Goal: Find specific page/section: Find specific page/section

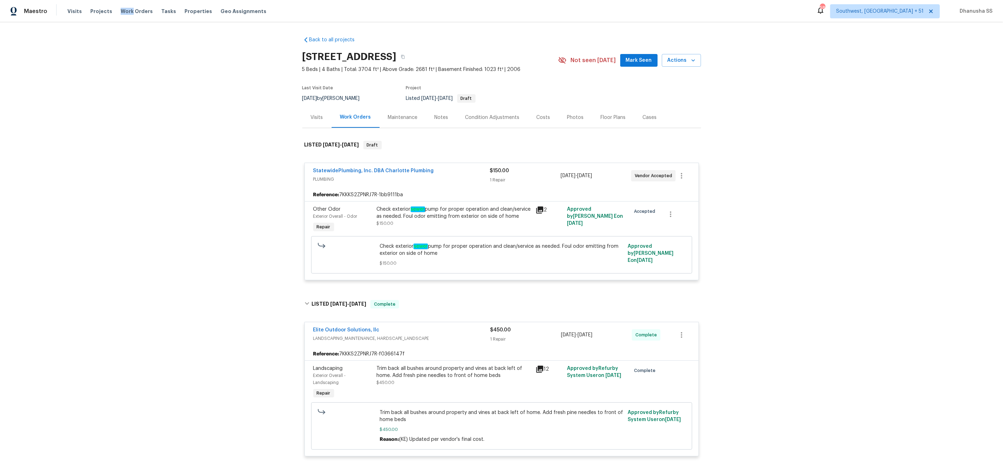
click at [127, 4] on div "Maestro Visits Projects Work Orders Tasks Properties Geo Assignments 584 Southw…" at bounding box center [501, 11] width 1003 height 22
click at [127, 8] on span "Work Orders" at bounding box center [137, 11] width 32 height 7
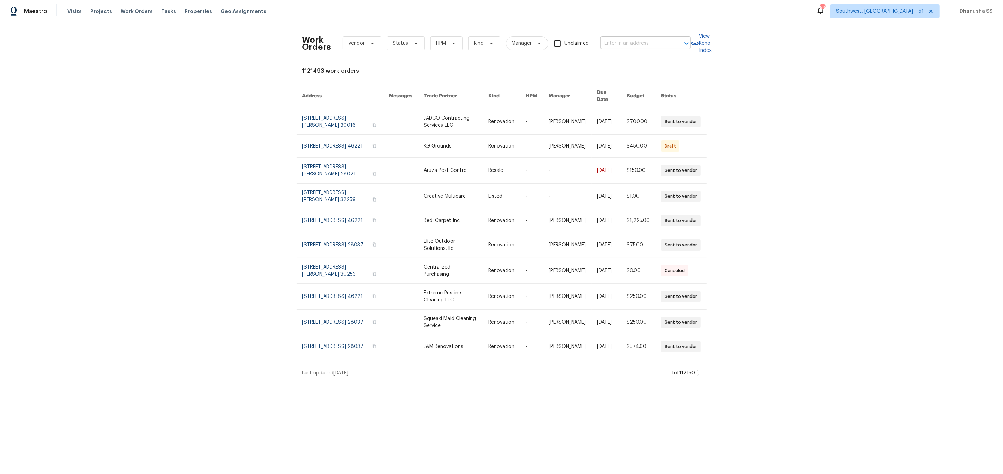
click at [630, 44] on input "text" at bounding box center [635, 43] width 71 height 11
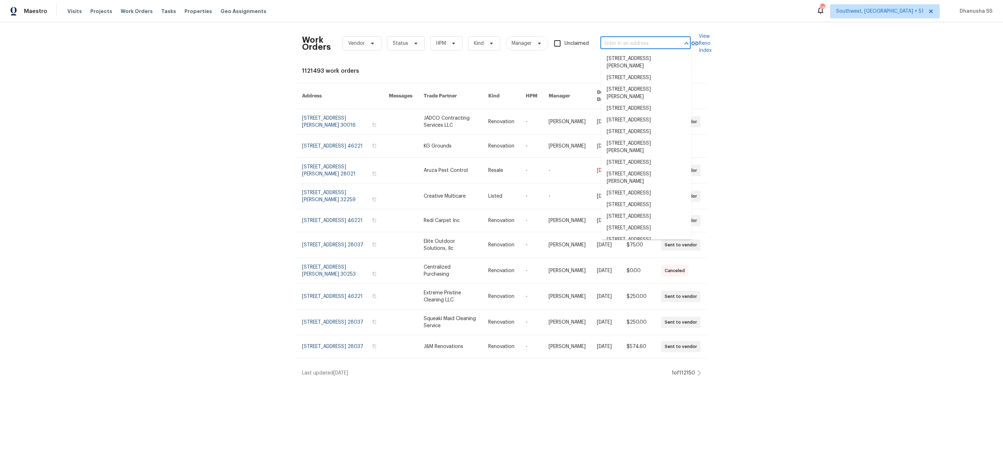
paste input "[STREET_ADDRESS]"
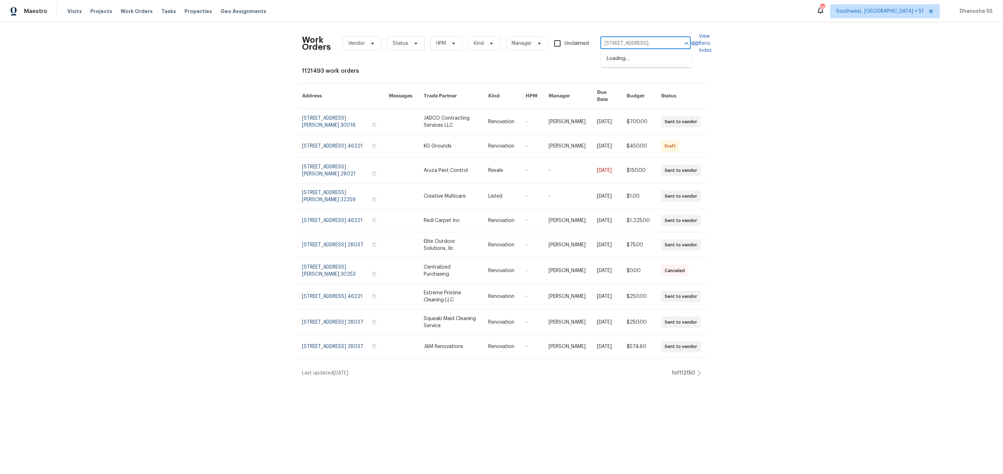
type input "[STREET_ADDRESS]"
click at [620, 56] on li "[STREET_ADDRESS]" at bounding box center [646, 59] width 90 height 12
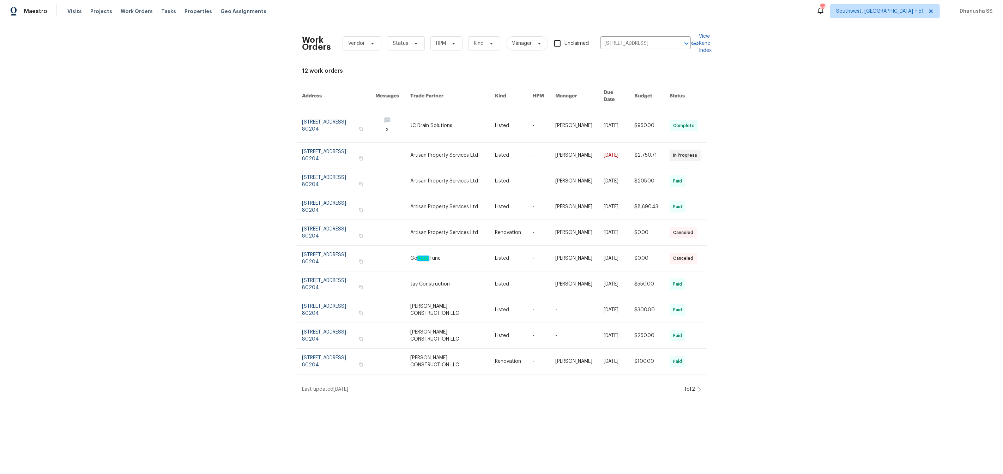
click at [386, 109] on link at bounding box center [392, 125] width 35 height 33
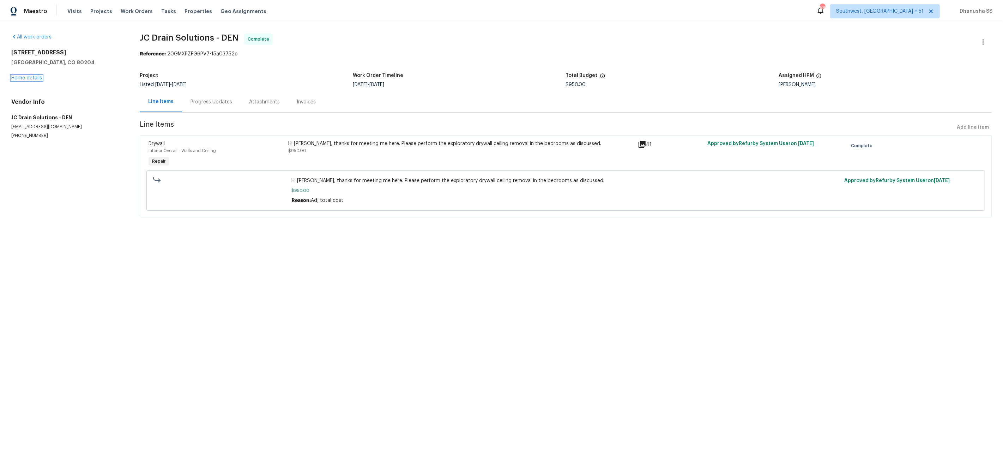
click at [28, 78] on link "Home details" at bounding box center [26, 77] width 31 height 5
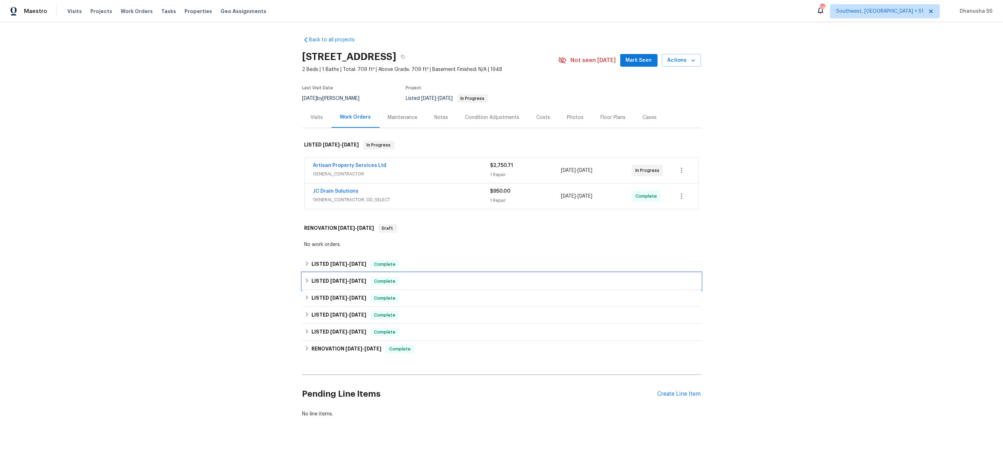
click at [425, 282] on div "LISTED [DATE] - [DATE] Complete" at bounding box center [501, 281] width 394 height 8
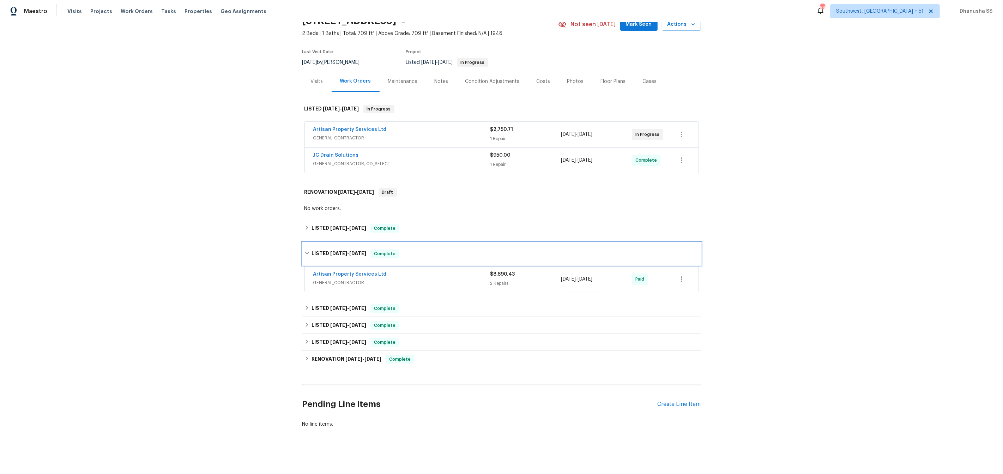
scroll to position [37, 0]
click at [444, 280] on span "GENERAL_CONTRACTOR" at bounding box center [401, 281] width 177 height 7
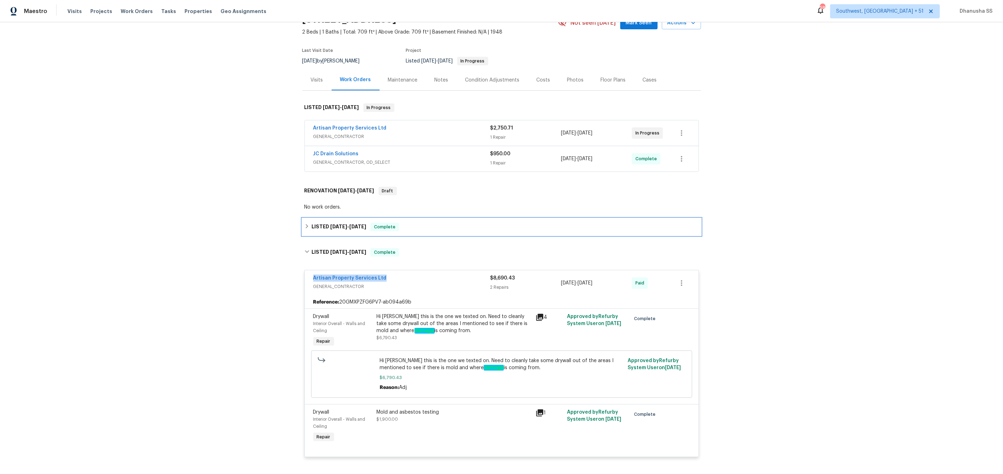
click at [401, 227] on div "LISTED [DATE] - [DATE] Complete" at bounding box center [501, 227] width 394 height 8
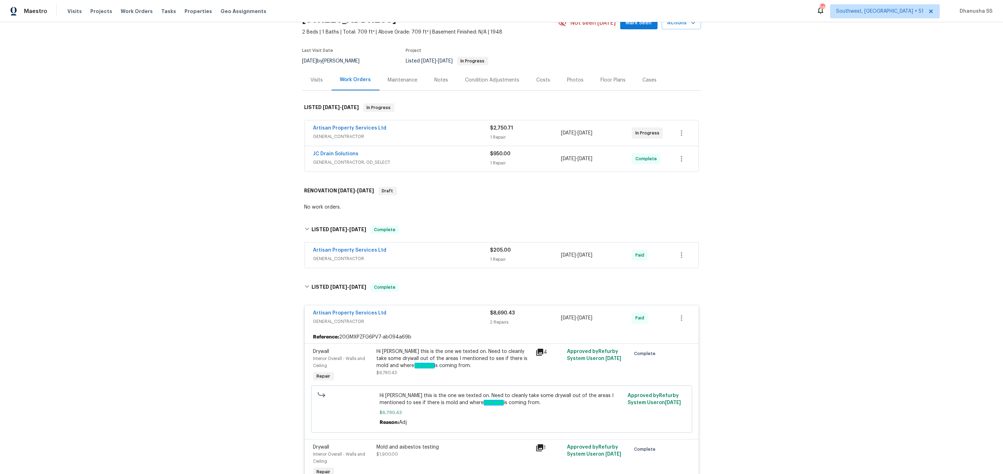
click at [455, 254] on div "Artisan Property Services Ltd" at bounding box center [401, 251] width 177 height 8
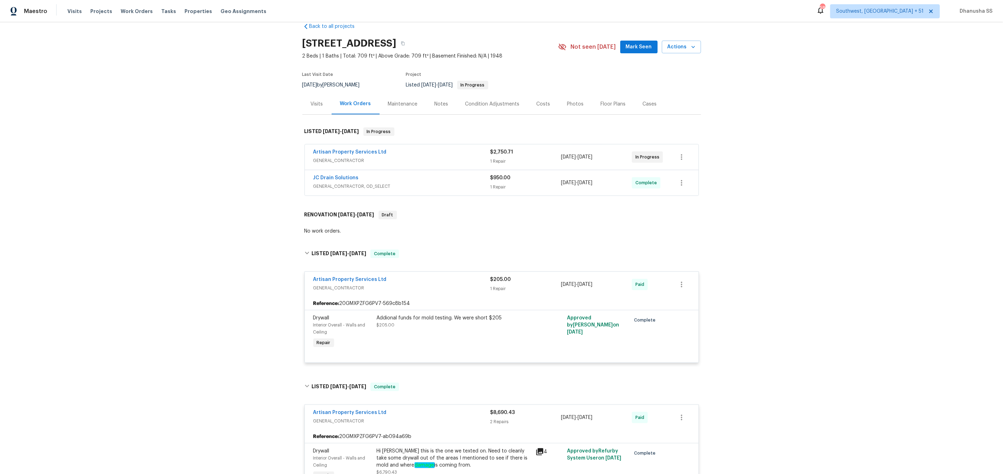
scroll to position [0, 0]
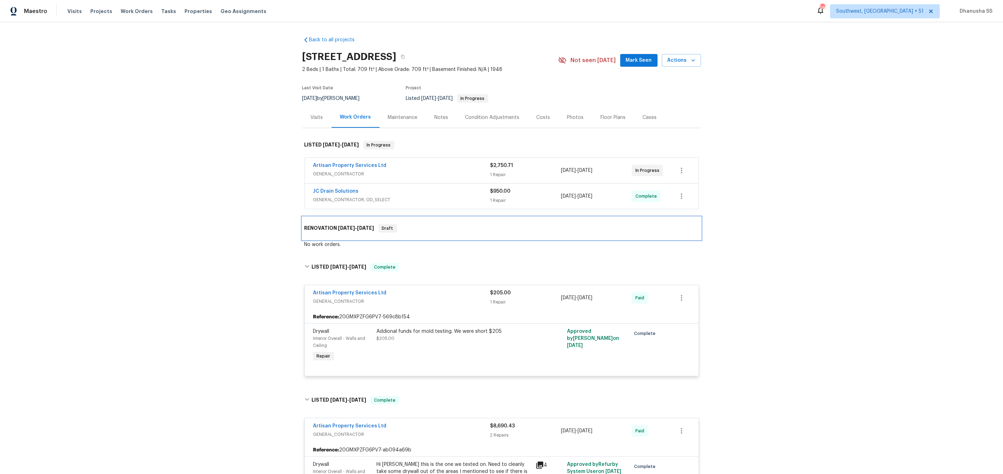
click at [421, 236] on div "RENOVATION [DATE] - [DATE] Draft" at bounding box center [501, 228] width 399 height 23
click at [463, 200] on span "GENERAL_CONTRACTOR, OD_SELECT" at bounding box center [401, 199] width 177 height 7
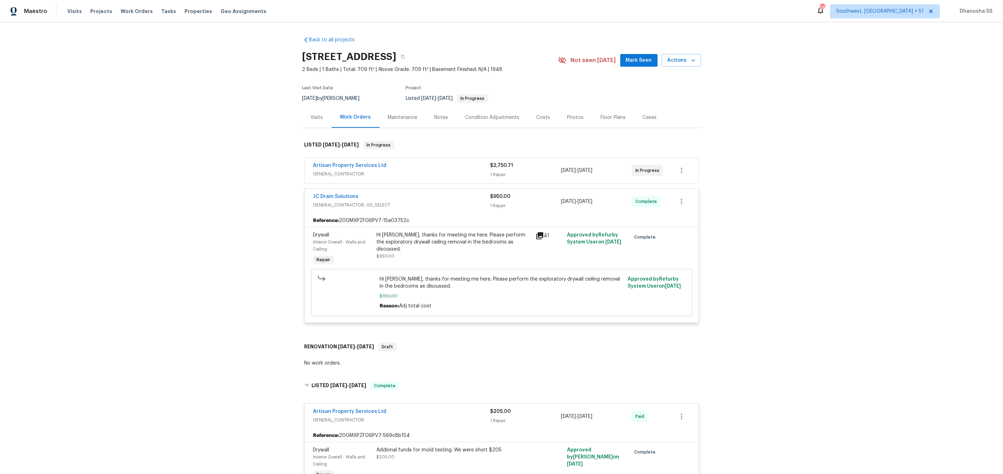
click at [458, 260] on div "Hi [PERSON_NAME], thanks for meeting me here. Please perform the exploratory dr…" at bounding box center [454, 249] width 159 height 40
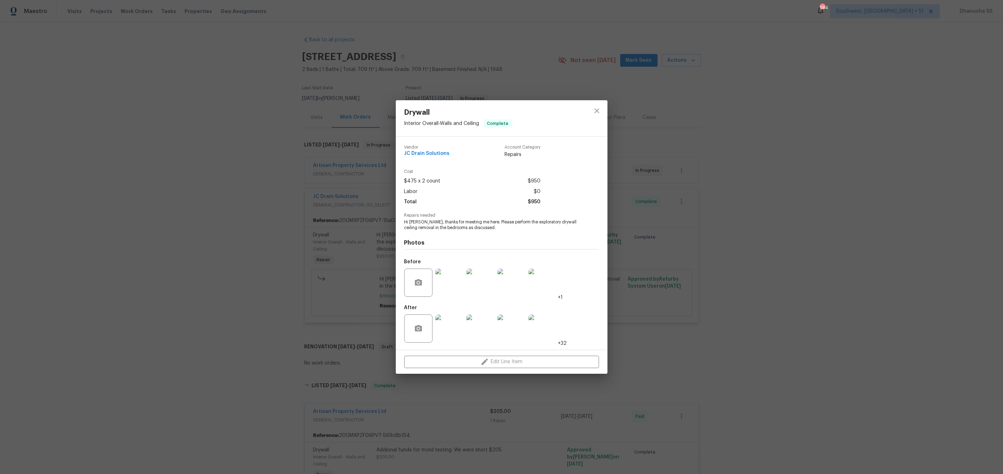
click at [455, 295] on img at bounding box center [449, 282] width 28 height 28
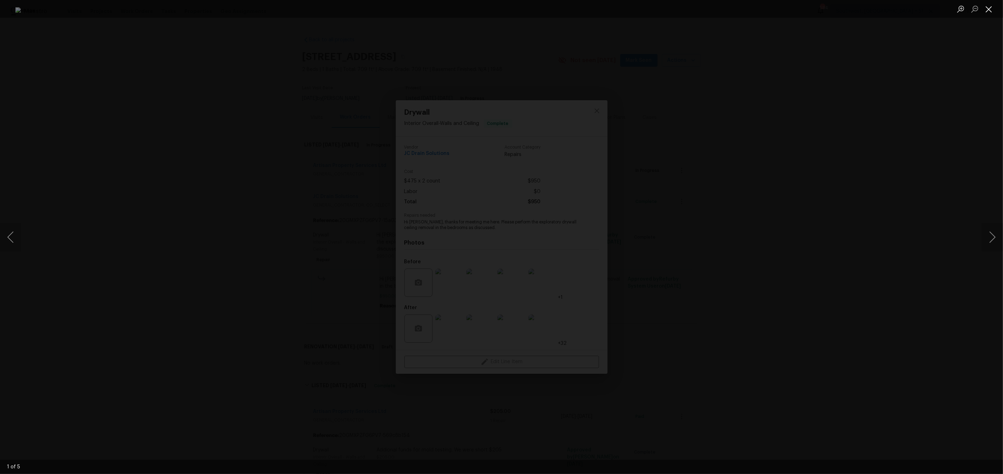
click at [987, 12] on button "Close lightbox" at bounding box center [989, 9] width 14 height 12
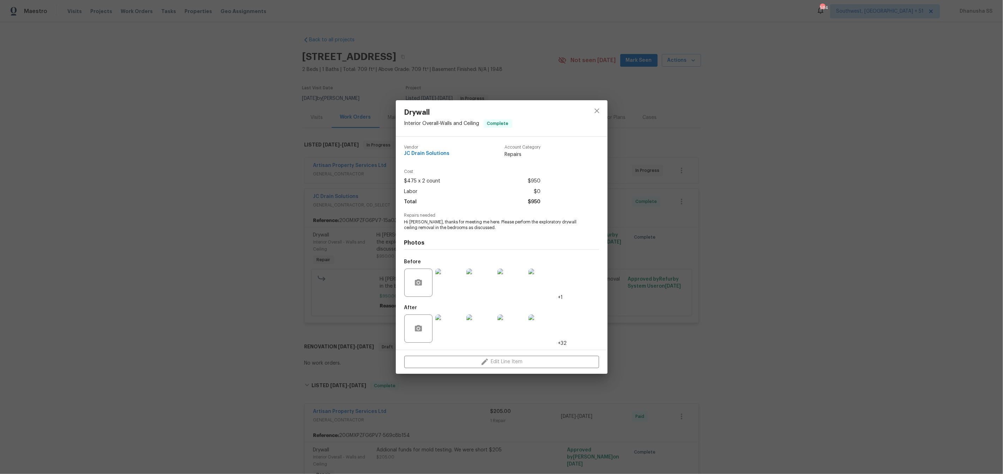
click at [456, 280] on img at bounding box center [449, 282] width 28 height 28
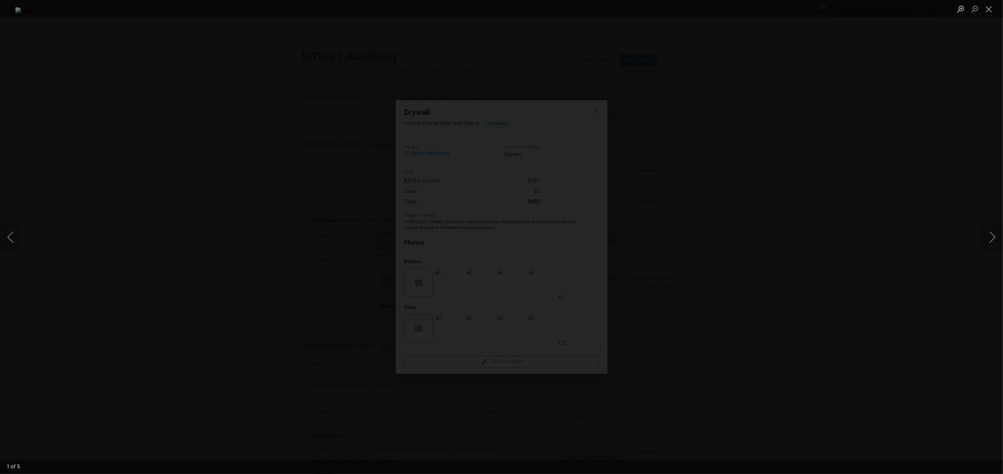
click at [820, 246] on div "Lightbox" at bounding box center [501, 237] width 1003 height 474
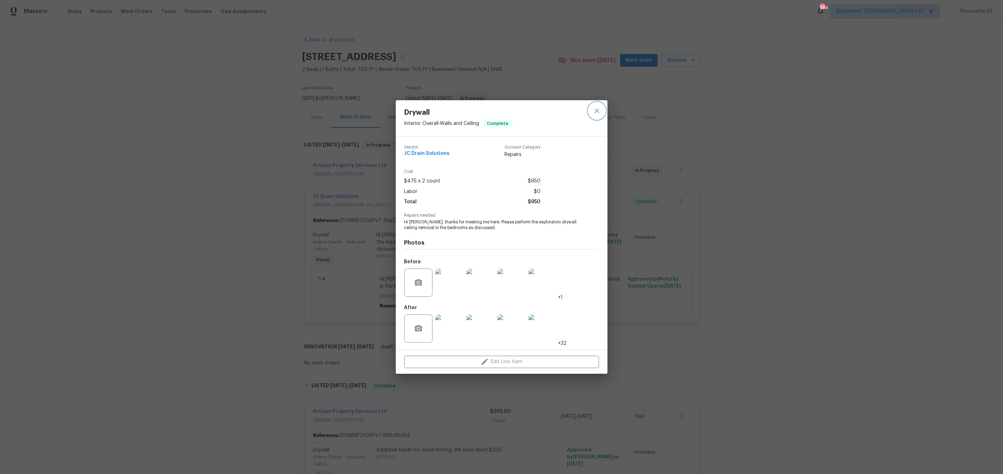
click at [594, 115] on button "close" at bounding box center [596, 110] width 17 height 17
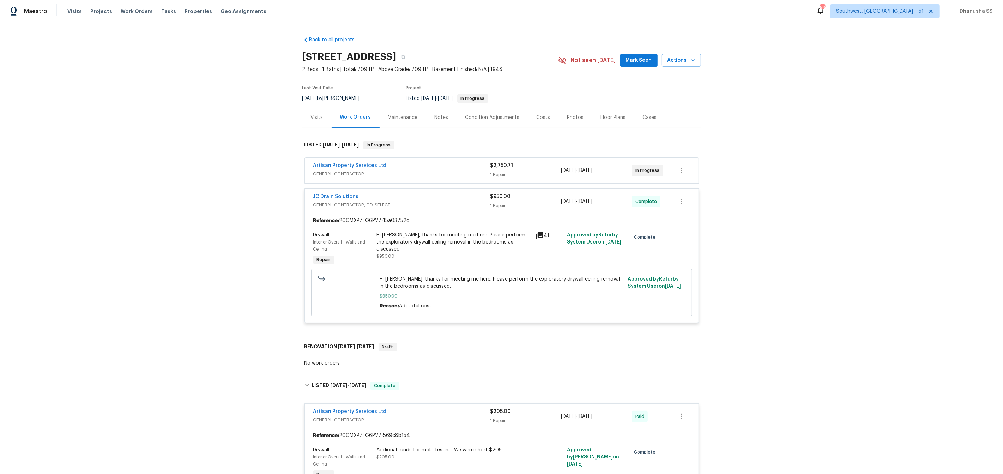
click at [452, 172] on span "GENERAL_CONTRACTOR" at bounding box center [401, 173] width 177 height 7
